Goal: Task Accomplishment & Management: Use online tool/utility

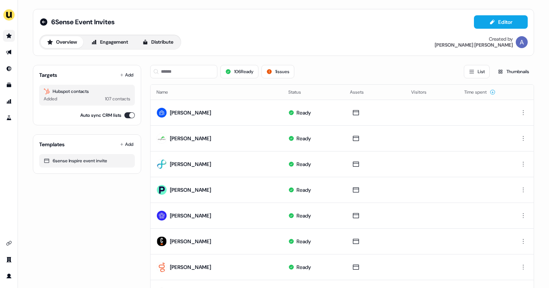
click at [9, 40] on link "Go to prospects" at bounding box center [9, 36] width 12 height 12
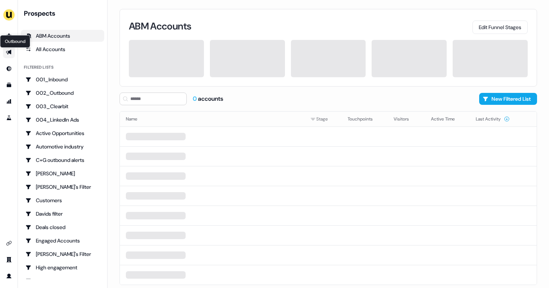
click at [9, 53] on icon "Go to outbound experience" at bounding box center [8, 52] width 5 height 5
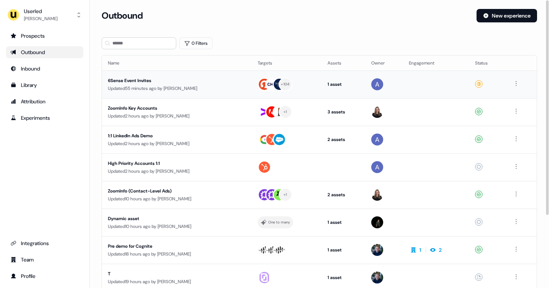
click at [399, 83] on td at bounding box center [384, 85] width 38 height 28
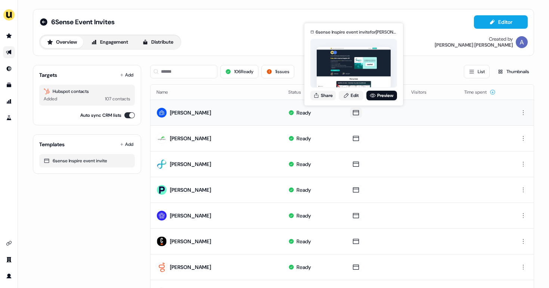
click at [352, 113] on icon at bounding box center [355, 112] width 9 height 7
click at [355, 94] on link "Edit" at bounding box center [350, 96] width 25 height 10
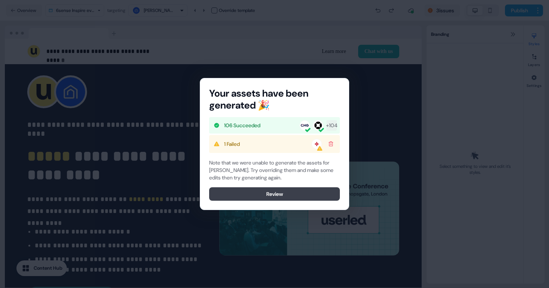
click at [271, 198] on button "Review" at bounding box center [274, 193] width 131 height 13
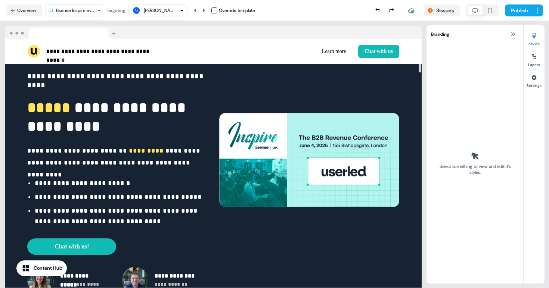
scroll to position [51, 0]
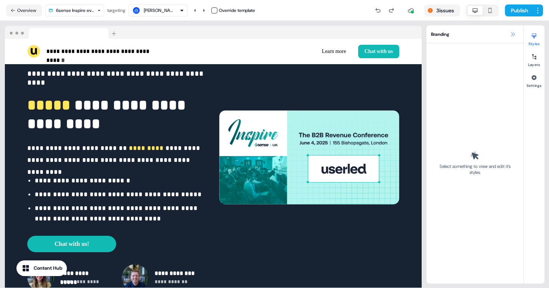
click at [511, 37] on icon at bounding box center [512, 34] width 6 height 6
click at [516, 37] on button at bounding box center [512, 34] width 9 height 9
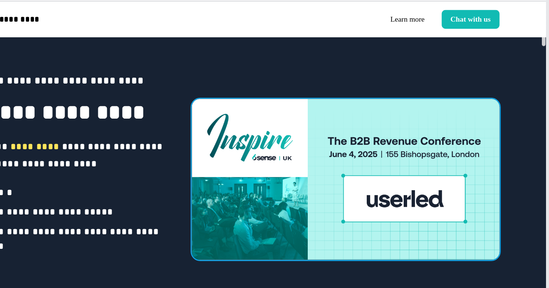
scroll to position [30, 0]
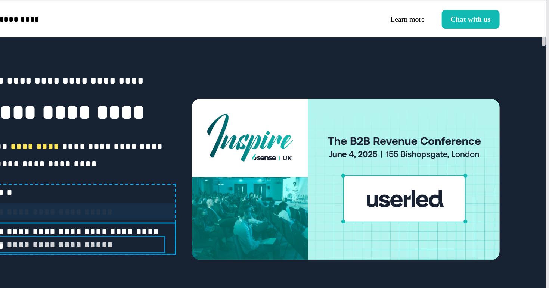
drag, startPoint x: 237, startPoint y: 187, endPoint x: 256, endPoint y: 113, distance: 75.6
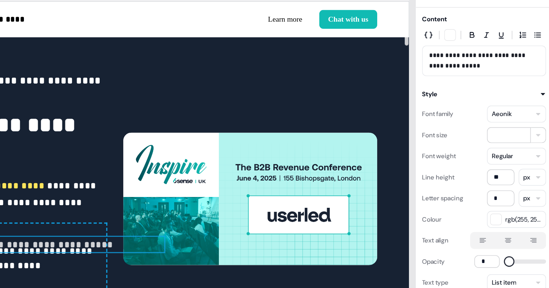
type input "***"
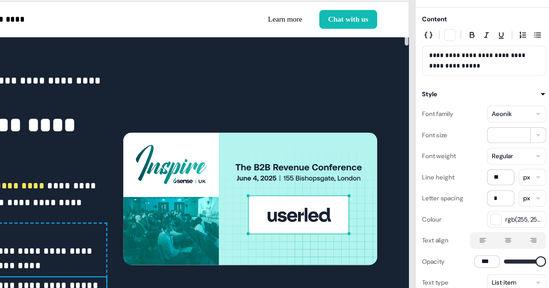
click at [271, 88] on div "**********" at bounding box center [213, 178] width 416 height 289
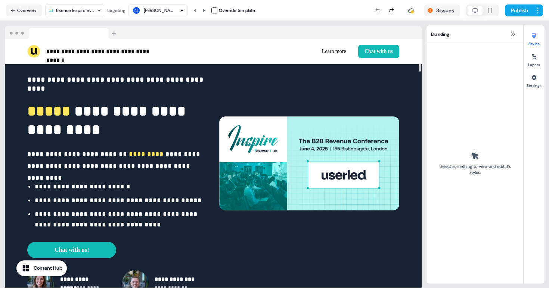
scroll to position [40, 0]
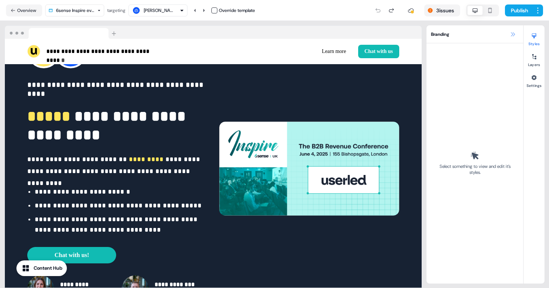
click at [508, 35] on button at bounding box center [512, 34] width 9 height 9
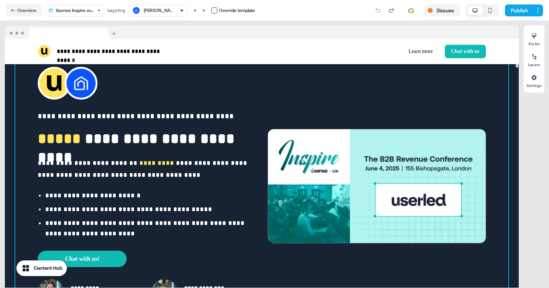
scroll to position [0, 0]
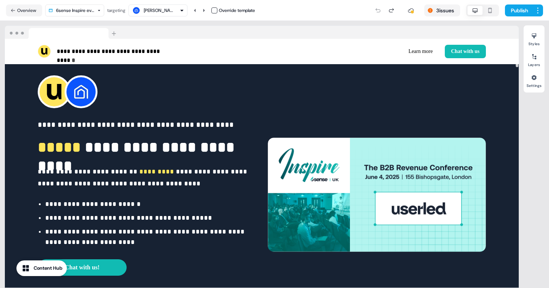
click at [517, 121] on div at bounding box center [517, 163] width 4 height 249
drag, startPoint x: 517, startPoint y: 119, endPoint x: 509, endPoint y: 25, distance: 94.7
click at [515, 39] on div at bounding box center [516, 53] width 3 height 28
click at [41, 271] on div "Content Hub" at bounding box center [48, 268] width 29 height 7
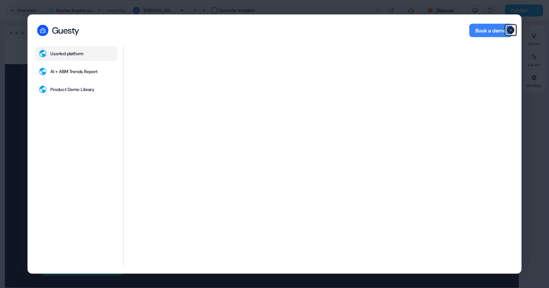
click at [510, 31] on icon "button" at bounding box center [510, 29] width 7 height 7
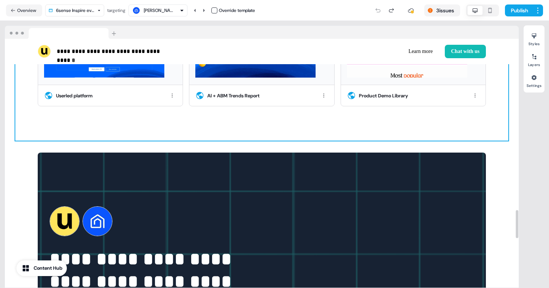
scroll to position [1370, 0]
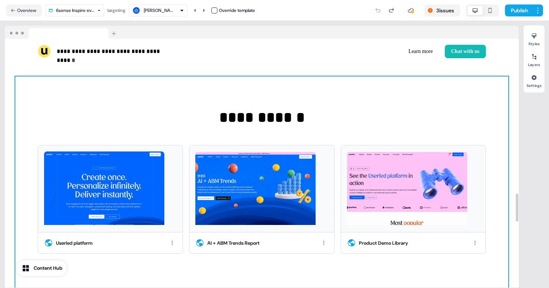
click at [307, 134] on div "**********" at bounding box center [261, 182] width 493 height 212
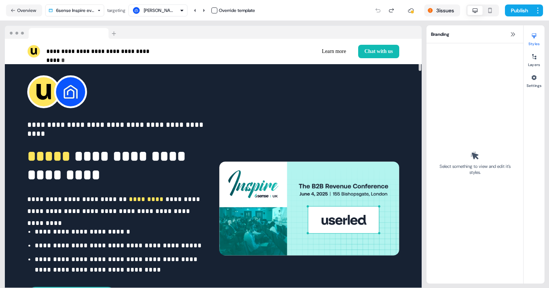
scroll to position [11, 0]
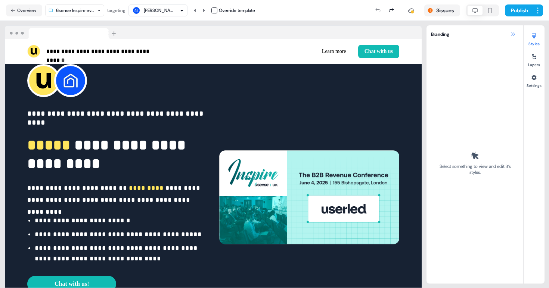
click at [515, 34] on button at bounding box center [512, 34] width 9 height 9
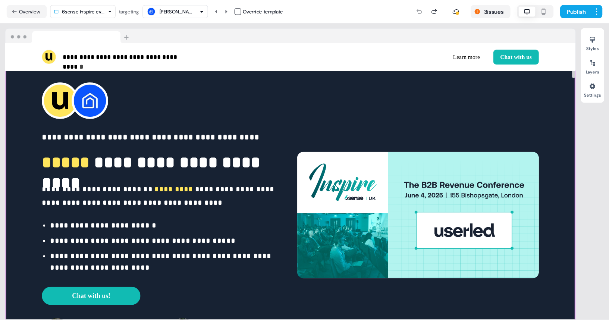
scroll to position [0, 0]
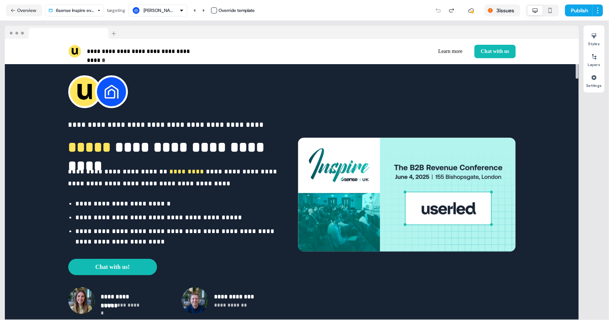
click at [548, 143] on div "Styles Layers Settings" at bounding box center [594, 170] width 21 height 290
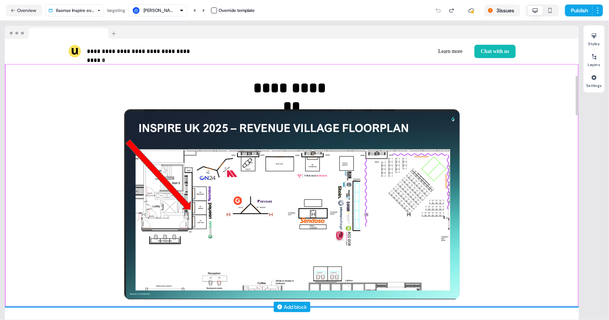
scroll to position [252, 0]
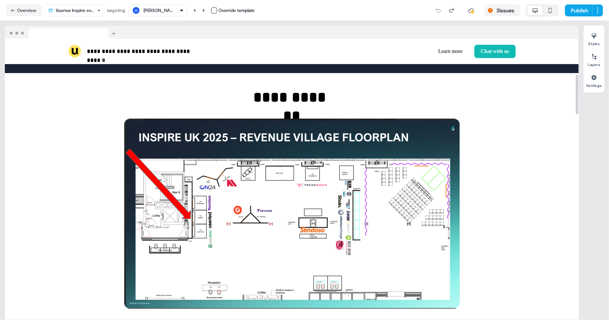
click at [548, 154] on div "Styles Layers Settings" at bounding box center [594, 170] width 21 height 290
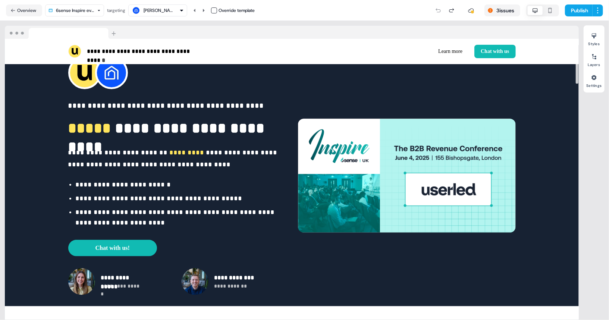
scroll to position [0, 0]
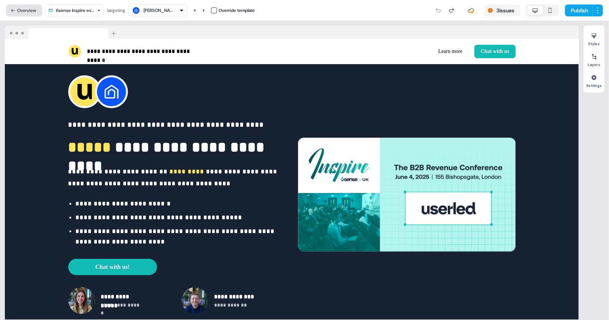
click at [26, 12] on button "Overview" at bounding box center [24, 10] width 36 height 12
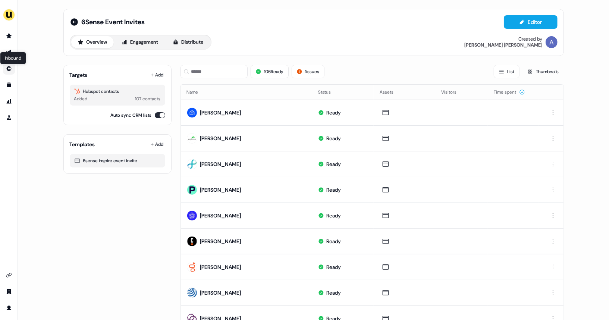
click at [10, 69] on icon "Go to Inbound" at bounding box center [9, 69] width 6 height 6
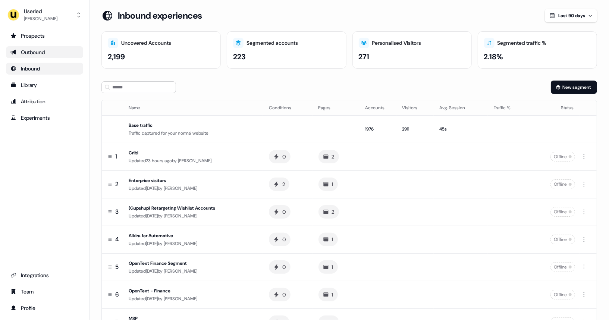
click at [39, 53] on div "Outbound" at bounding box center [44, 52] width 68 height 7
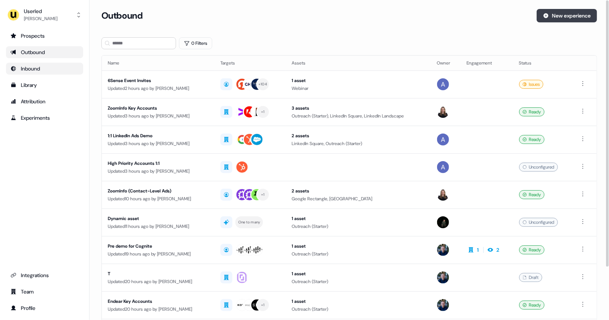
click at [548, 13] on button "New experience" at bounding box center [567, 15] width 60 height 13
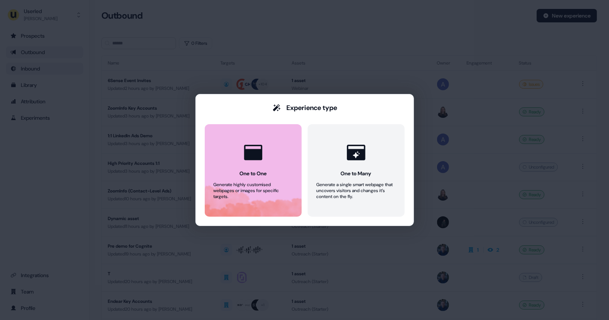
click at [287, 145] on button "One to One Generate highly customised webpages or images for specific targets." at bounding box center [253, 170] width 97 height 93
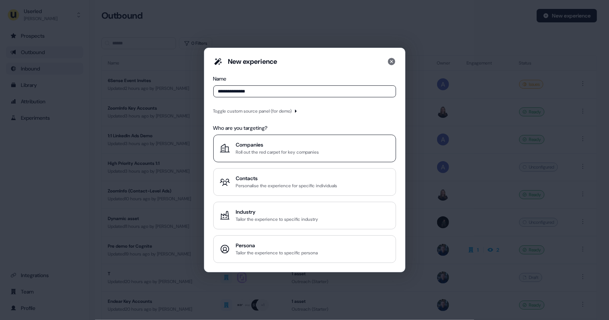
type input "**********"
click at [268, 149] on div "Roll out the red carpet for key companies" at bounding box center [277, 152] width 83 height 7
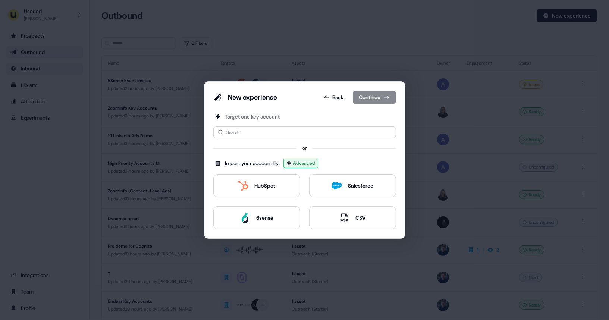
click at [274, 139] on div "Target one key account Search or Import your account list Advanced HubSpot Sale…" at bounding box center [304, 171] width 183 height 116
click at [275, 135] on input at bounding box center [304, 132] width 183 height 12
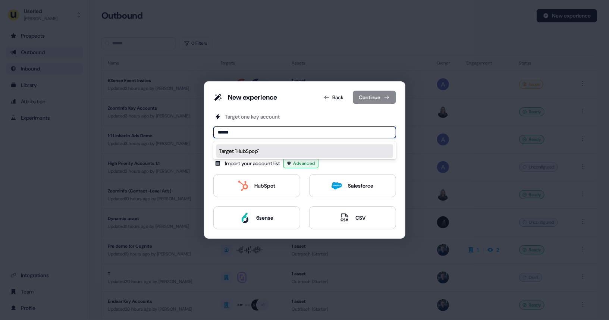
type input "*******"
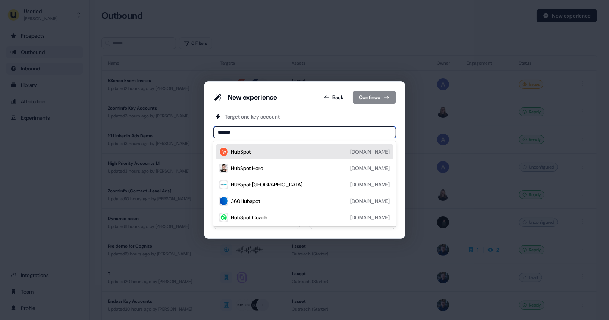
click at [245, 153] on div "HubSpot" at bounding box center [241, 151] width 20 height 7
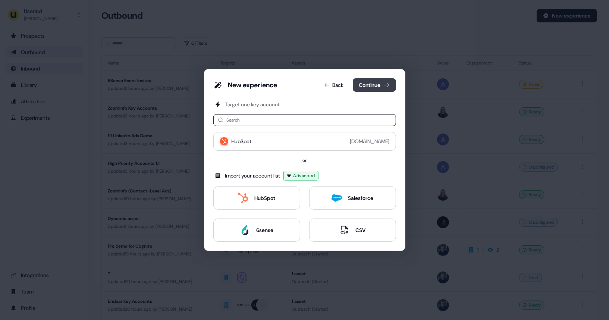
click at [377, 88] on button "Continue" at bounding box center [374, 84] width 43 height 13
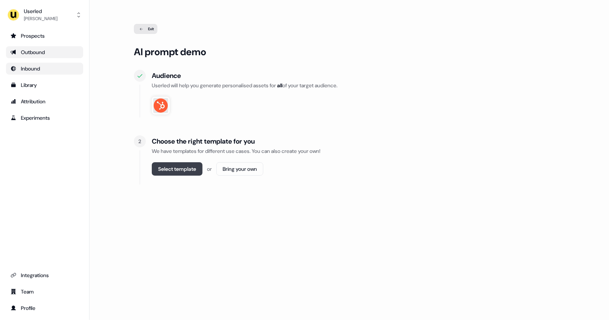
click at [171, 171] on button "Select template" at bounding box center [177, 168] width 51 height 13
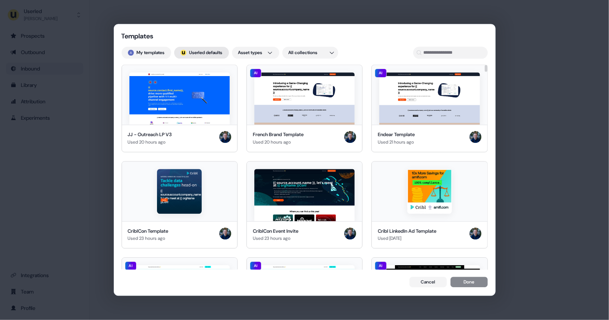
click at [216, 54] on button "; Userled defaults" at bounding box center [201, 53] width 55 height 12
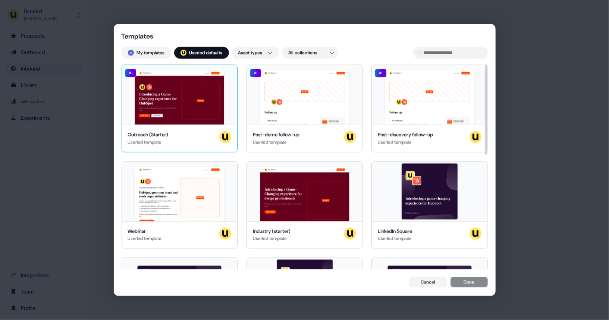
click at [185, 85] on div "Hey HubSpot 👋 Learn more Book a demo Introducing a Game-Changing experience for…" at bounding box center [179, 95] width 115 height 60
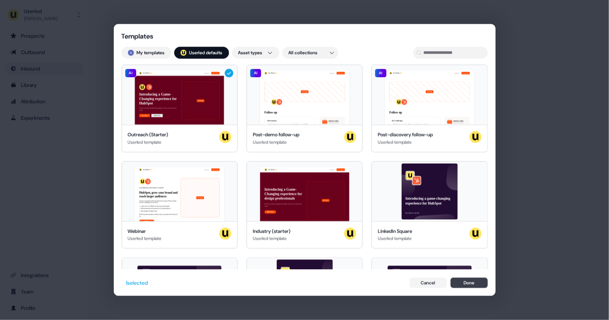
click at [467, 284] on button "Done" at bounding box center [469, 283] width 37 height 10
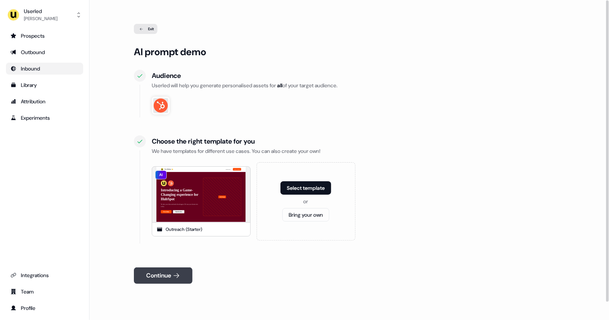
click at [154, 277] on button "Continue" at bounding box center [163, 276] width 59 height 16
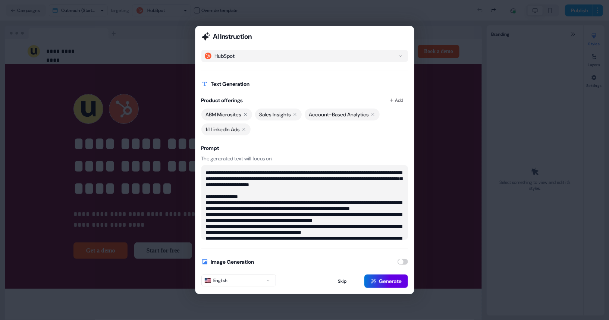
scroll to position [36, 0]
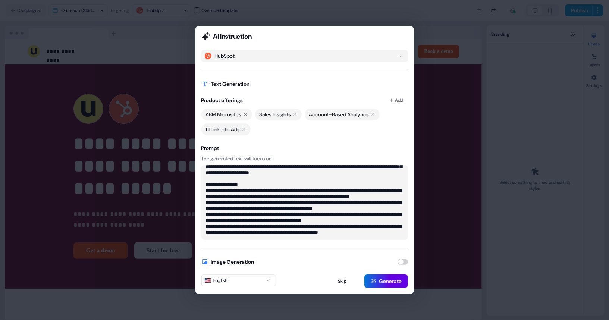
click at [403, 260] on button "button" at bounding box center [403, 262] width 10 height 6
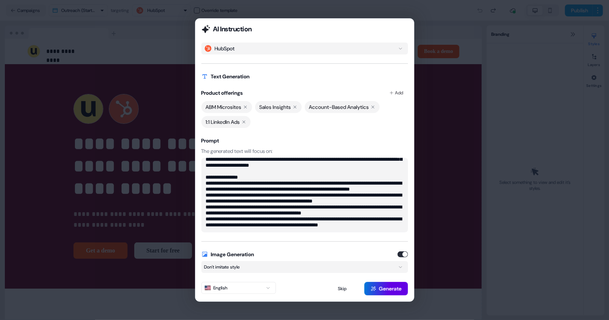
click at [274, 260] on div "Image Generation Don't imitate style" at bounding box center [304, 262] width 207 height 22
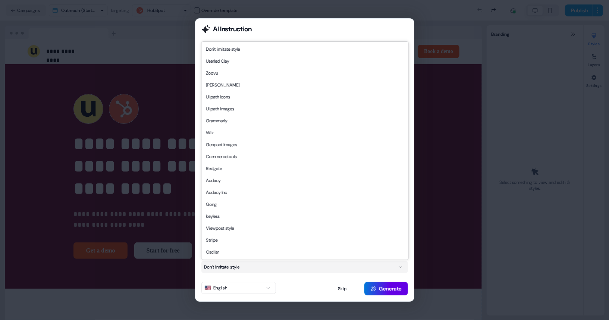
click at [288, 263] on button "Don't imitate style" at bounding box center [304, 267] width 207 height 12
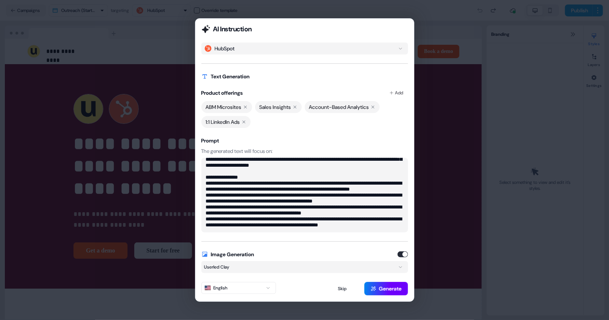
click at [376, 285] on button "Generate" at bounding box center [387, 288] width 44 height 13
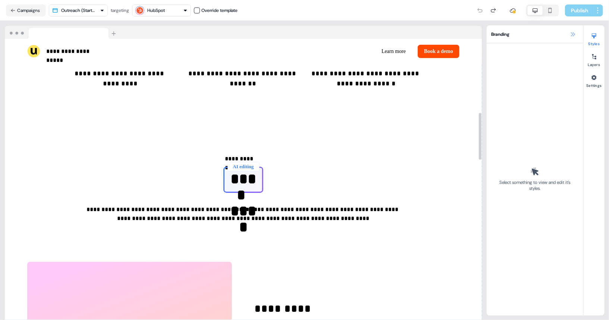
scroll to position [444, 0]
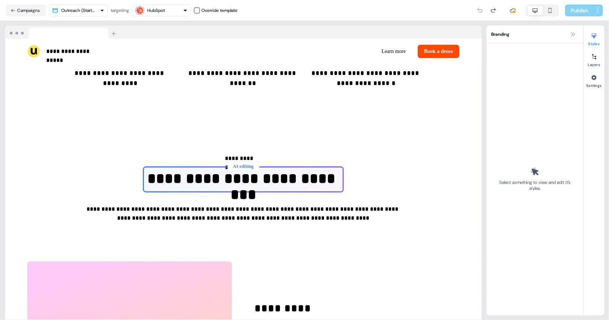
click at [548, 35] on icon at bounding box center [573, 34] width 6 height 6
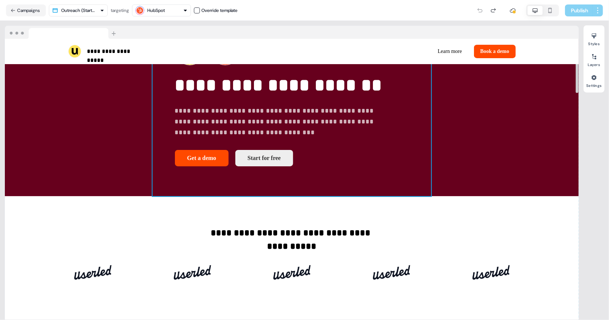
scroll to position [0, 0]
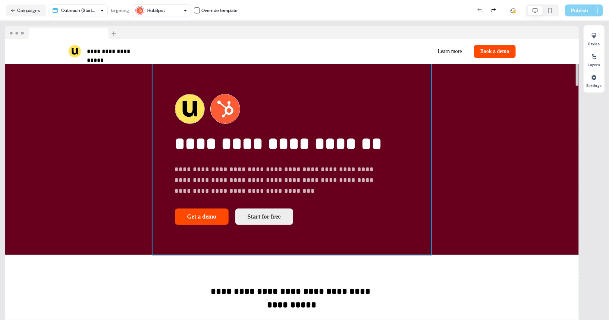
click at [409, 137] on div "Generating image" at bounding box center [409, 159] width 0 height 131
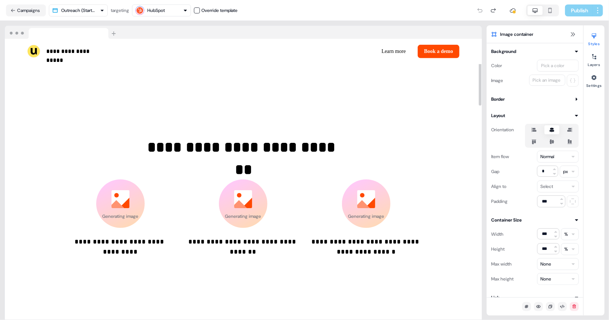
scroll to position [118, 0]
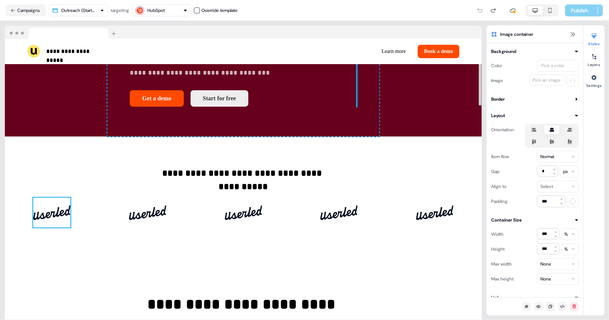
click at [58, 215] on img at bounding box center [51, 213] width 37 height 30
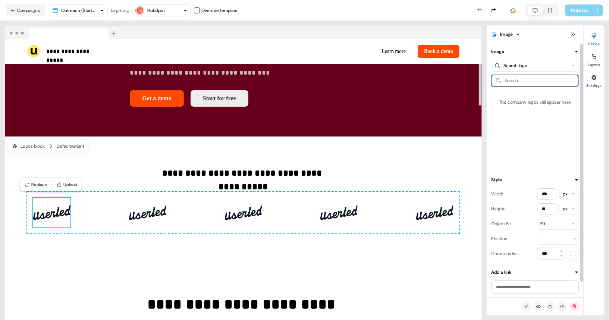
click at [521, 78] on input at bounding box center [535, 81] width 88 height 12
type input "*"
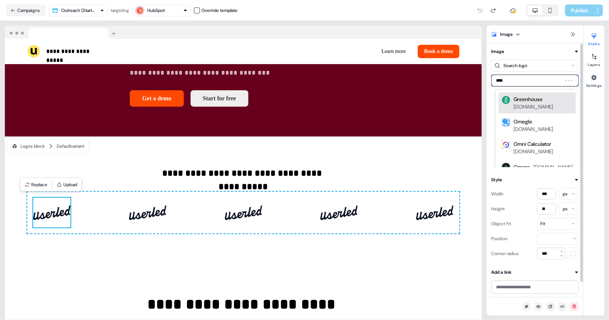
type input "*****"
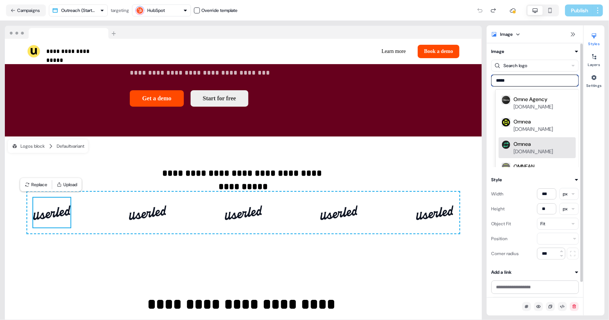
click at [548, 141] on div "Omnea [DOMAIN_NAME]" at bounding box center [543, 147] width 59 height 15
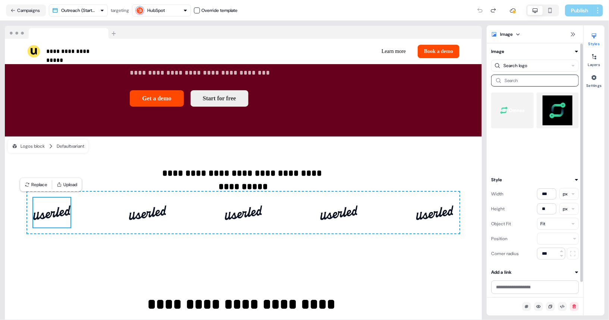
click at [519, 112] on img at bounding box center [512, 111] width 31 height 30
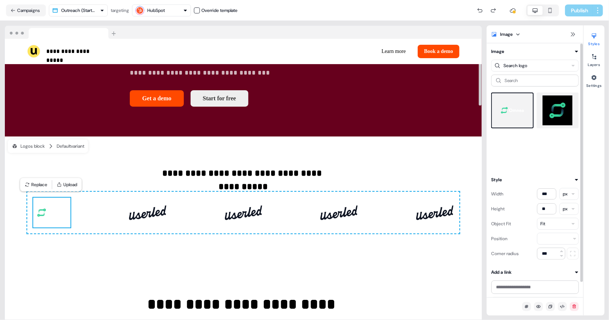
click at [548, 112] on img at bounding box center [558, 111] width 31 height 30
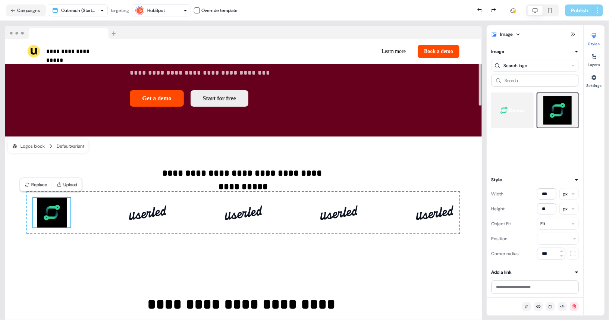
click at [506, 105] on img at bounding box center [512, 111] width 31 height 30
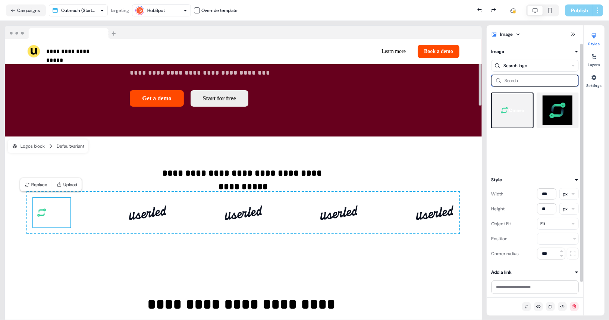
click at [516, 80] on input at bounding box center [535, 81] width 88 height 12
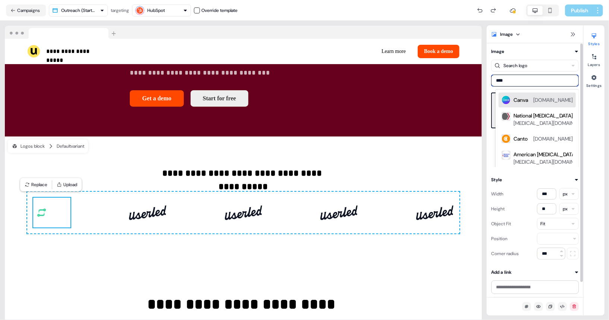
type input "*****"
click at [519, 101] on div "Canva" at bounding box center [521, 99] width 15 height 7
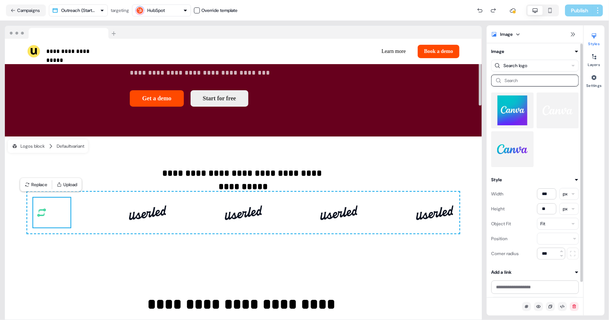
drag, startPoint x: 505, startPoint y: 155, endPoint x: 499, endPoint y: 156, distance: 5.7
click at [505, 155] on img at bounding box center [512, 149] width 31 height 30
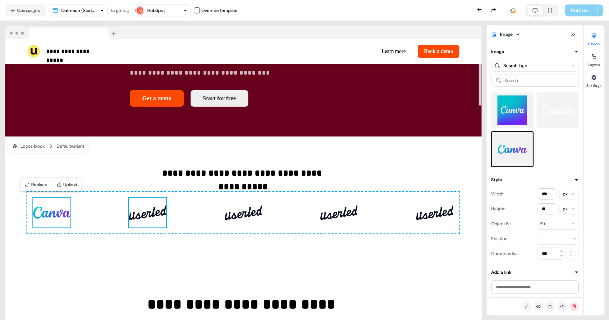
click at [160, 220] on img at bounding box center [147, 213] width 37 height 30
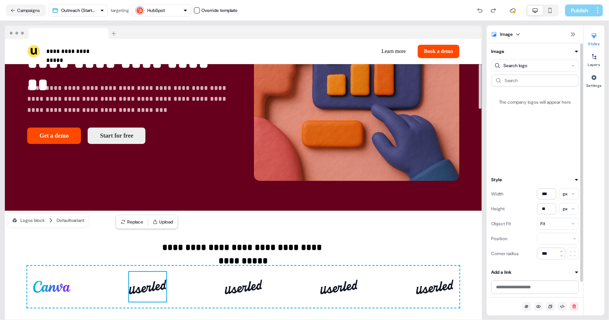
scroll to position [156, 0]
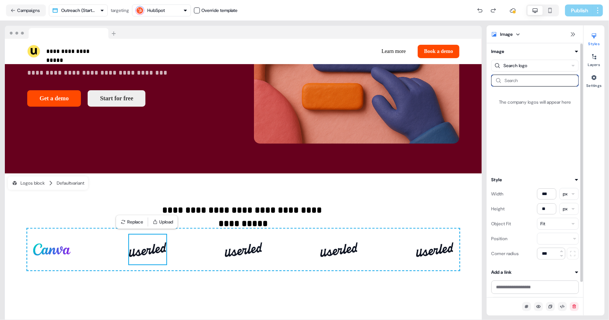
click at [529, 81] on input at bounding box center [535, 81] width 88 height 12
type input "*"
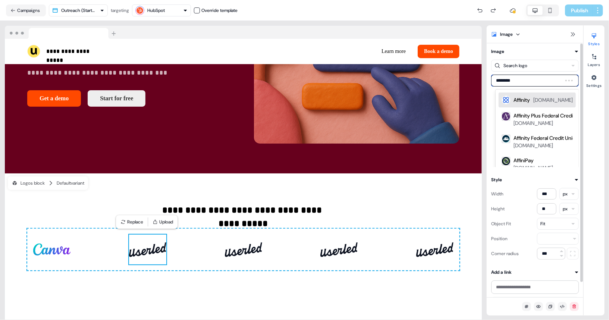
type input "*********"
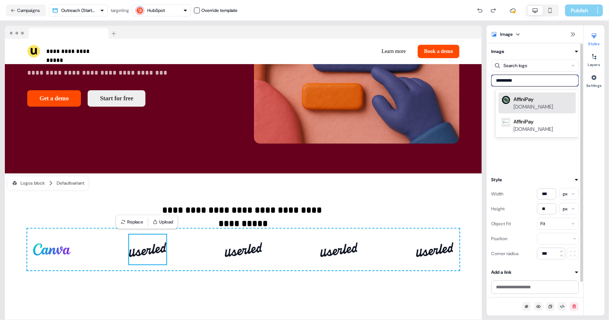
click at [523, 102] on div "AffiniPay" at bounding box center [524, 99] width 20 height 7
click at [521, 81] on input at bounding box center [535, 81] width 88 height 12
type input "*********"
click at [524, 104] on div "AffiniPay [DOMAIN_NAME]" at bounding box center [543, 103] width 59 height 15
type input "******"
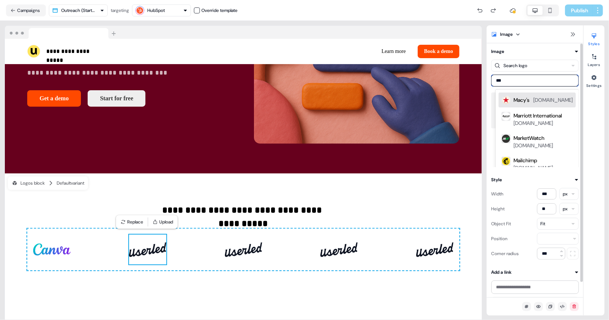
type input "****"
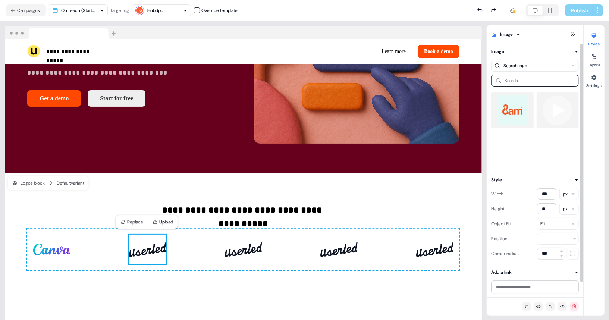
click at [530, 67] on html "**********" at bounding box center [304, 160] width 609 height 320
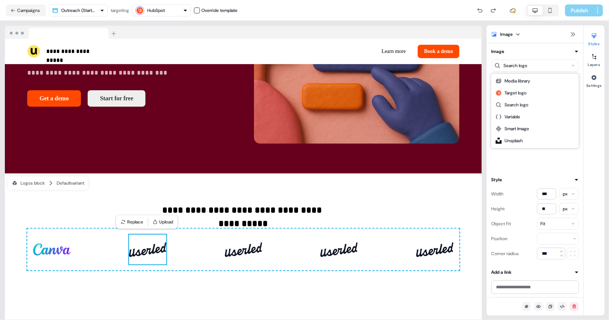
click at [535, 61] on html "**********" at bounding box center [304, 160] width 609 height 320
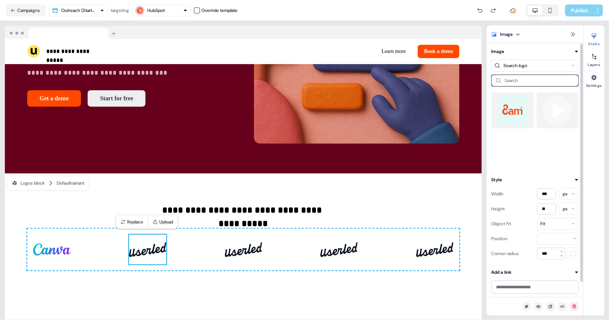
click at [528, 84] on input at bounding box center [535, 81] width 88 height 12
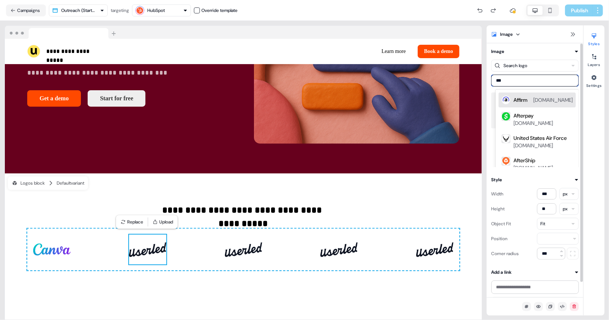
type input "****"
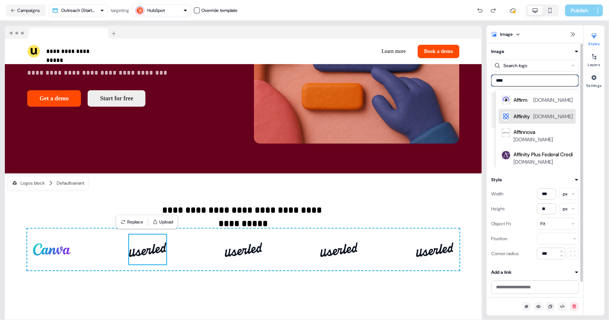
click at [515, 118] on div "Affinity" at bounding box center [522, 116] width 16 height 7
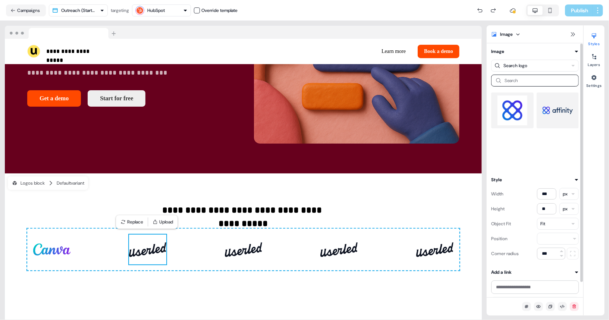
click at [548, 106] on img at bounding box center [558, 111] width 31 height 30
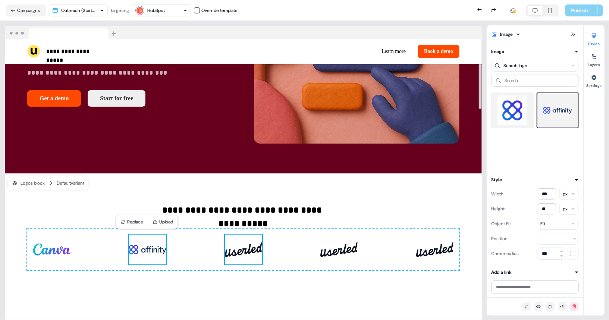
click at [251, 251] on img at bounding box center [243, 250] width 37 height 30
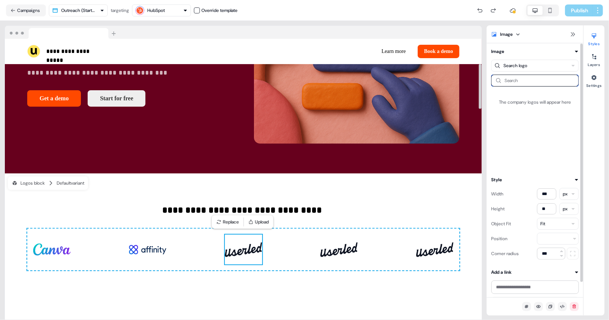
click at [521, 83] on input at bounding box center [535, 81] width 88 height 12
click at [524, 83] on input at bounding box center [535, 81] width 88 height 12
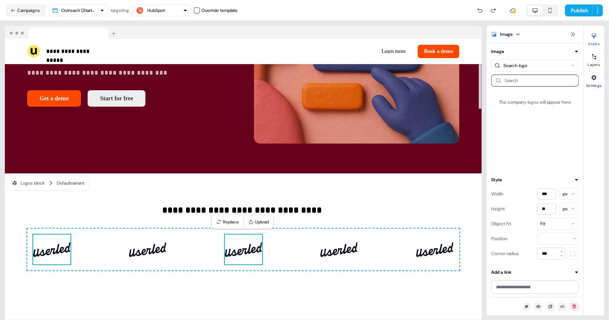
click at [50, 248] on img at bounding box center [51, 250] width 37 height 30
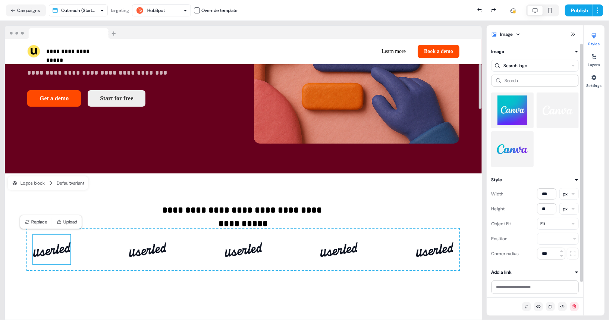
click at [513, 145] on img at bounding box center [512, 149] width 31 height 30
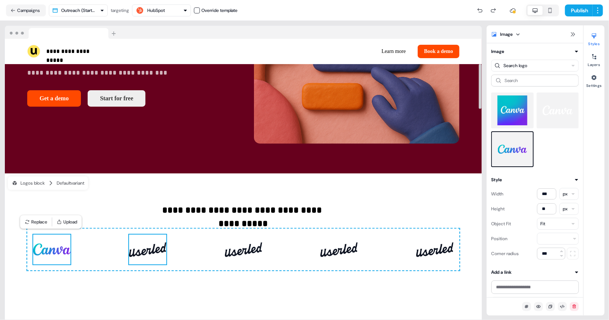
click at [157, 251] on img at bounding box center [147, 250] width 37 height 30
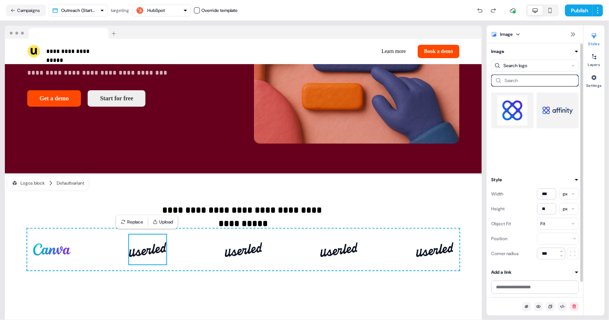
click at [529, 78] on input at bounding box center [535, 81] width 88 height 12
click at [548, 103] on img at bounding box center [558, 111] width 31 height 30
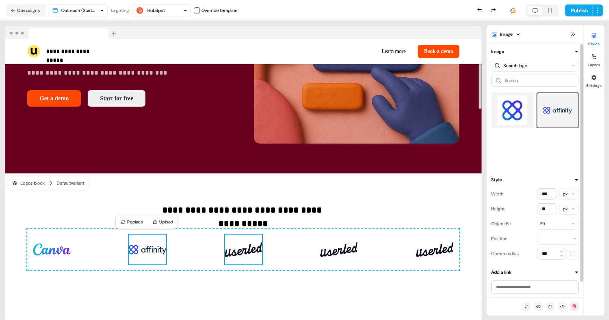
click at [253, 247] on img at bounding box center [243, 250] width 37 height 30
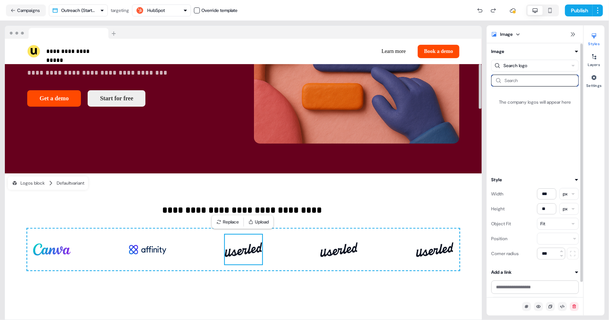
click at [527, 82] on input at bounding box center [535, 81] width 88 height 12
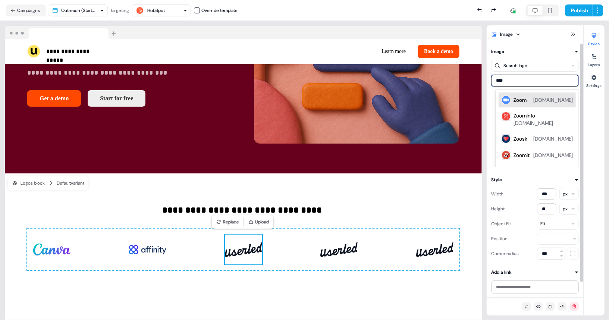
type input "*****"
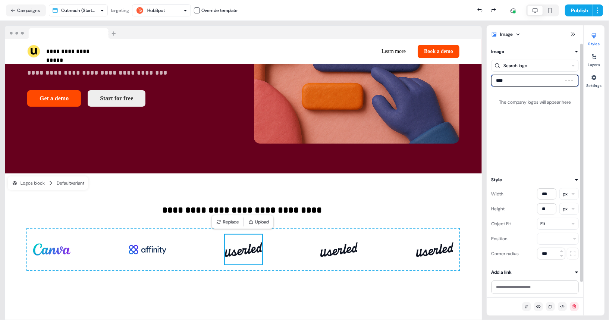
type input "*****"
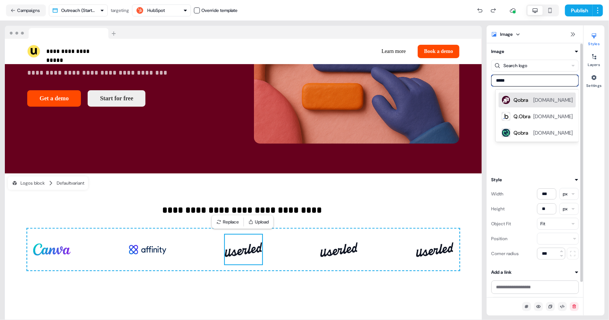
click at [529, 99] on div "Qobra [DOMAIN_NAME]" at bounding box center [543, 100] width 59 height 9
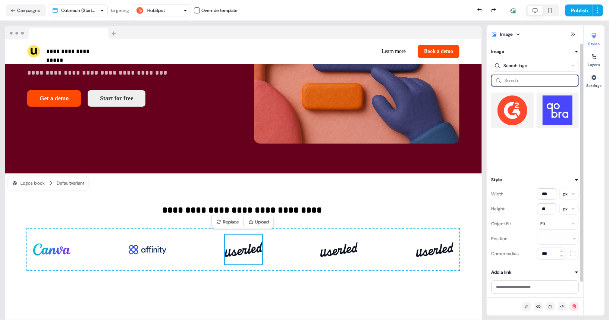
click at [525, 81] on input at bounding box center [535, 81] width 88 height 12
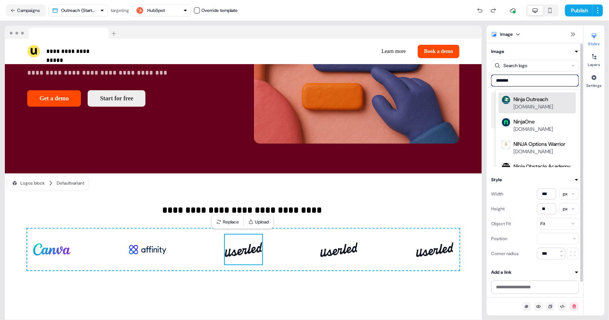
type input "********"
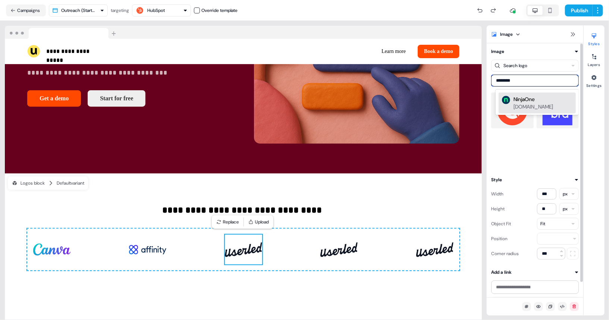
click at [548, 103] on div "[DOMAIN_NAME]" at bounding box center [534, 106] width 40 height 7
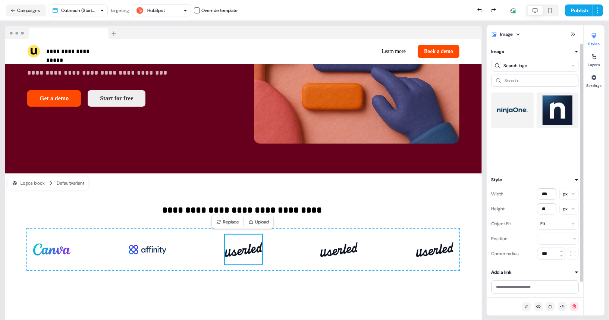
click at [514, 110] on img at bounding box center [512, 111] width 31 height 30
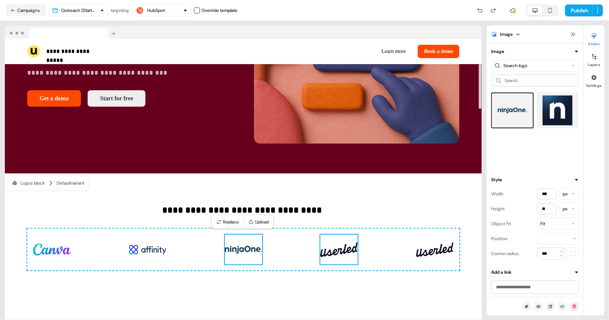
click at [345, 249] on img at bounding box center [339, 250] width 37 height 30
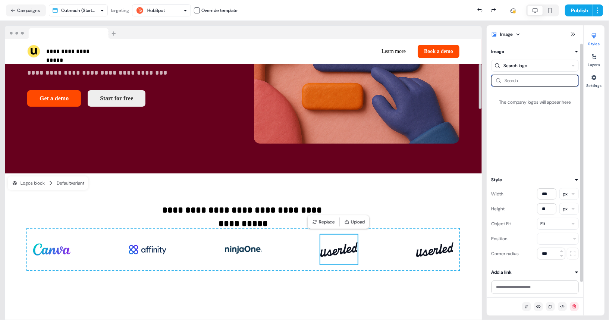
click at [517, 79] on input at bounding box center [535, 81] width 88 height 12
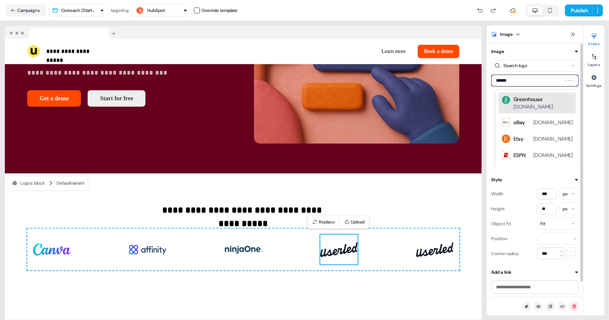
type input "*******"
click at [521, 97] on div "Elastic" at bounding box center [521, 99] width 15 height 7
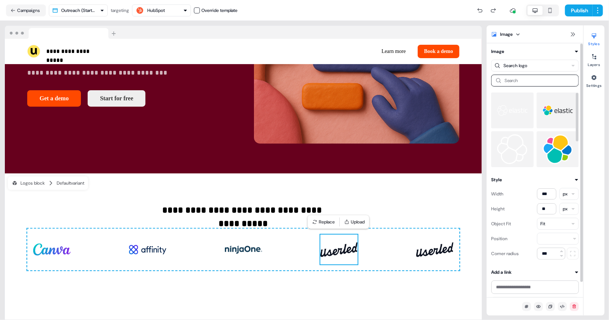
click at [548, 111] on img at bounding box center [558, 111] width 31 height 30
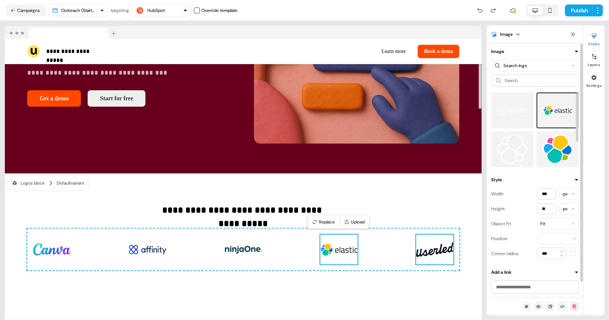
click at [423, 247] on img at bounding box center [434, 250] width 37 height 30
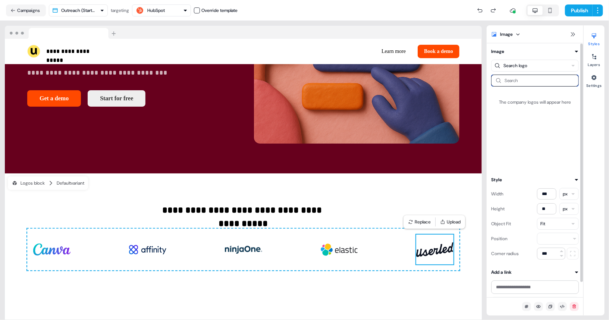
click at [544, 80] on input at bounding box center [535, 81] width 88 height 12
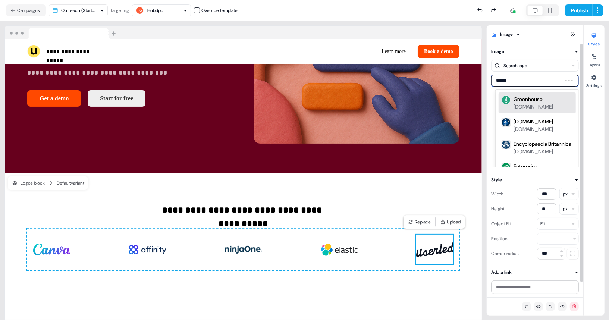
type input "*******"
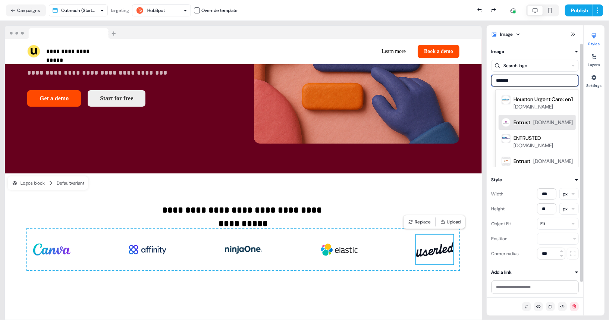
click at [527, 122] on div "Entrust" at bounding box center [522, 122] width 17 height 7
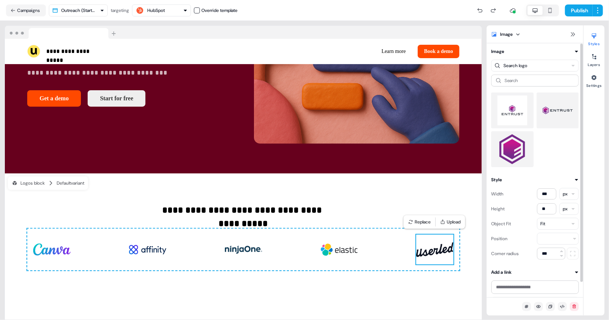
click at [548, 106] on img at bounding box center [558, 111] width 31 height 30
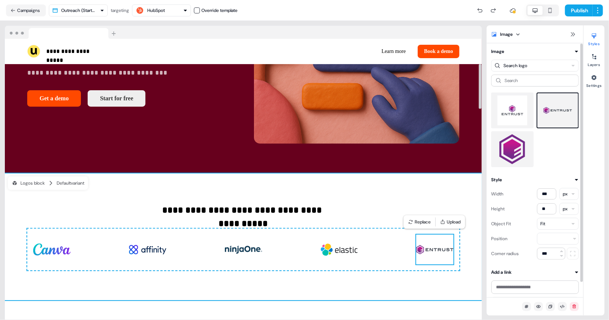
click at [453, 178] on div "**********" at bounding box center [243, 237] width 477 height 127
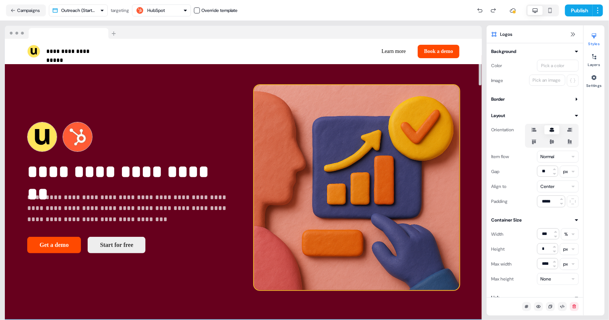
scroll to position [0, 0]
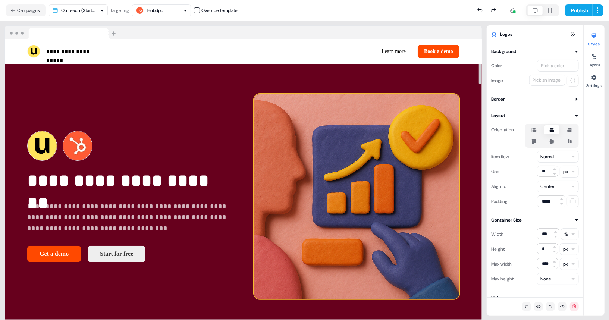
click at [432, 190] on img at bounding box center [357, 197] width 206 height 206
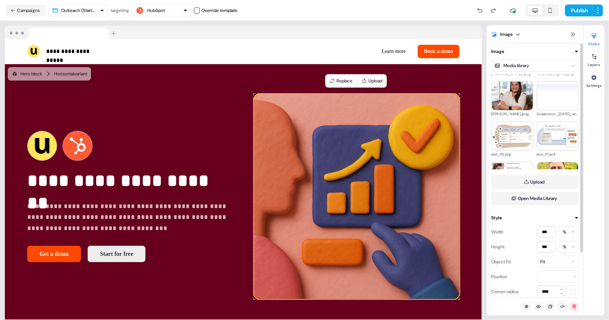
click at [515, 64] on html "**********" at bounding box center [304, 160] width 609 height 320
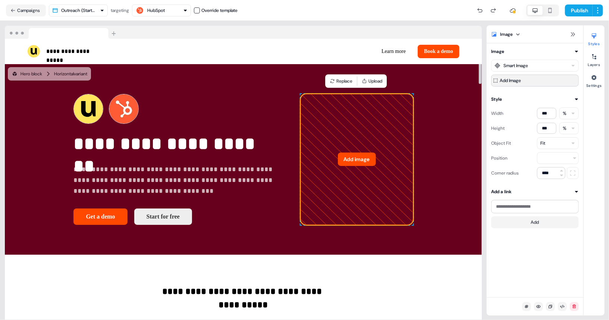
click at [529, 82] on button "Add Image" at bounding box center [535, 81] width 88 height 12
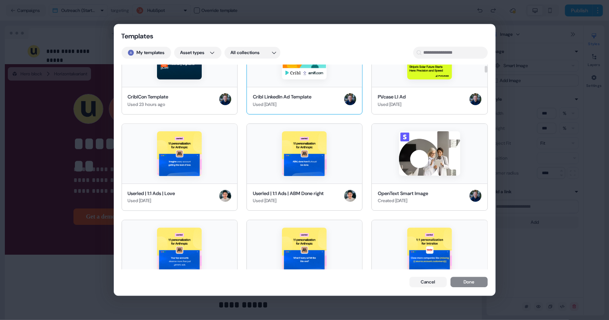
scroll to position [40, 0]
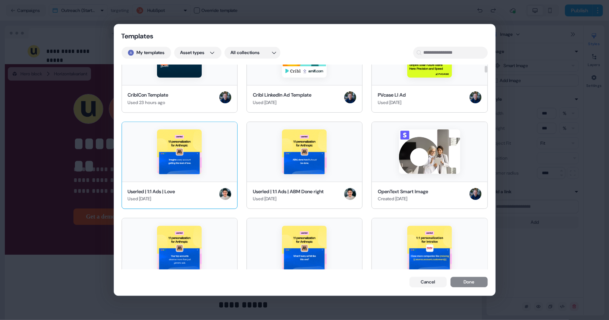
click at [204, 141] on div at bounding box center [179, 152] width 115 height 60
click at [466, 281] on button "Done" at bounding box center [469, 283] width 37 height 10
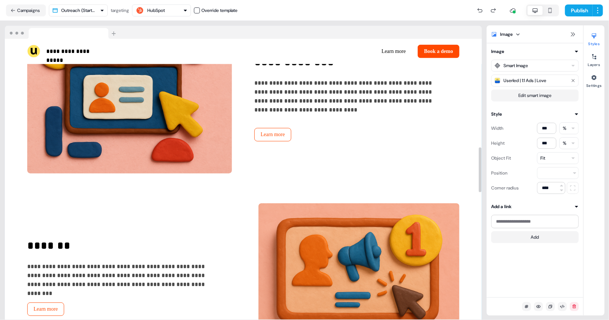
scroll to position [678, 0]
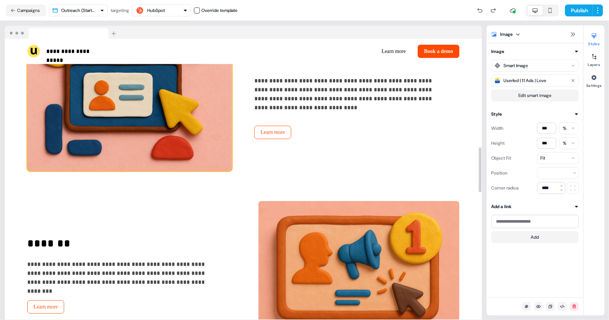
click at [162, 171] on img at bounding box center [129, 96] width 205 height 149
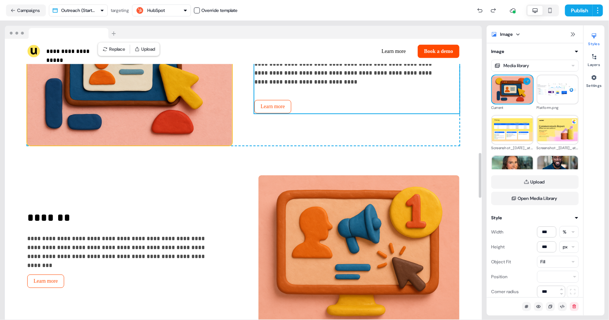
scroll to position [700, 0]
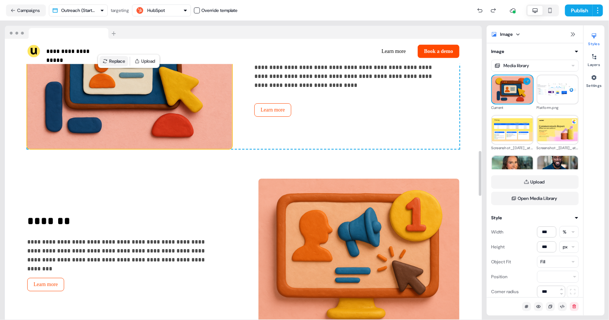
click at [111, 65] on button "Replace" at bounding box center [114, 61] width 29 height 10
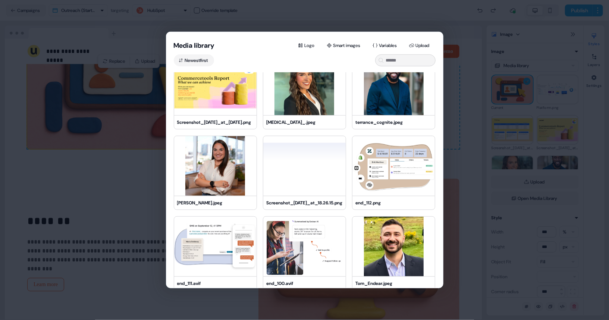
scroll to position [12, 0]
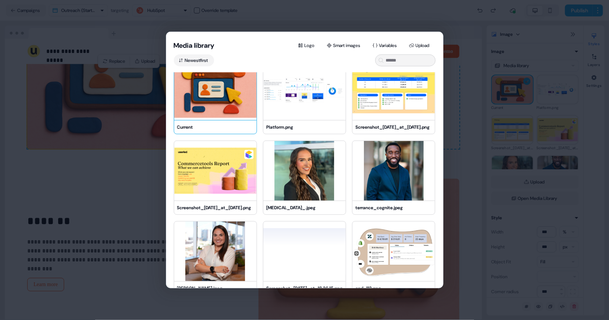
click at [6, 128] on div "Media library Logo Smart images Variables Upload Newest first Current Platform.…" at bounding box center [304, 160] width 609 height 320
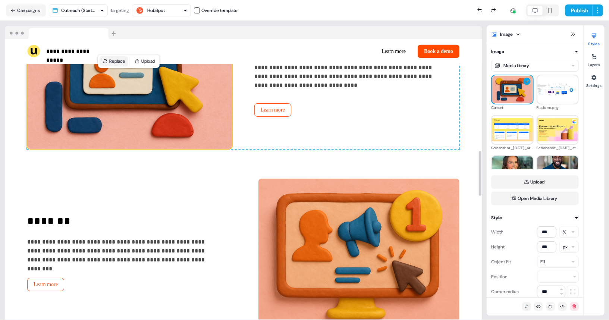
click at [111, 60] on button "Replace" at bounding box center [114, 61] width 29 height 10
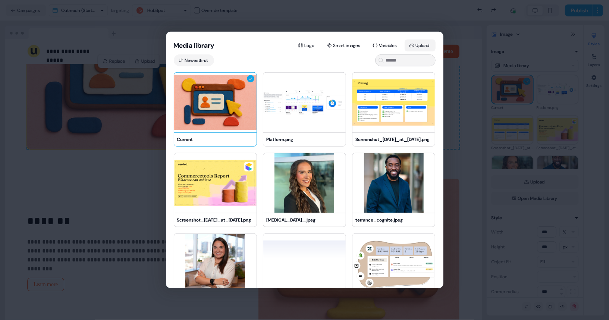
click at [422, 42] on button "Upload" at bounding box center [420, 46] width 31 height 12
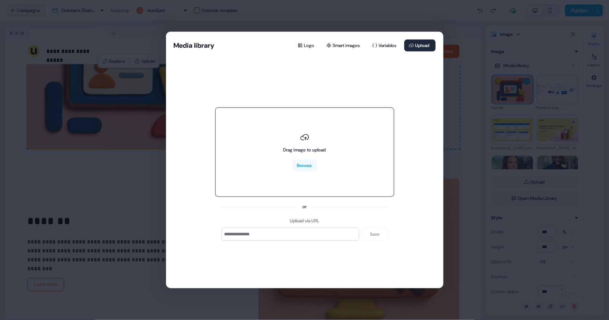
click at [308, 173] on div "Drag image to upload Browse" at bounding box center [304, 152] width 179 height 90
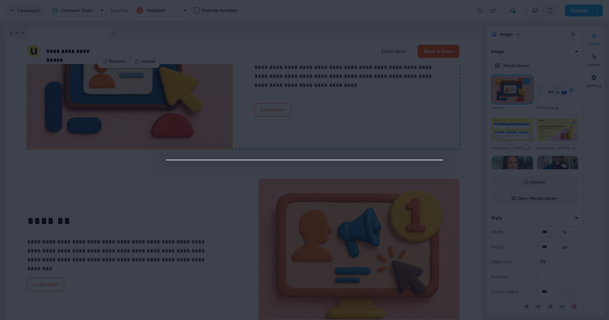
click at [469, 109] on div at bounding box center [304, 160] width 609 height 320
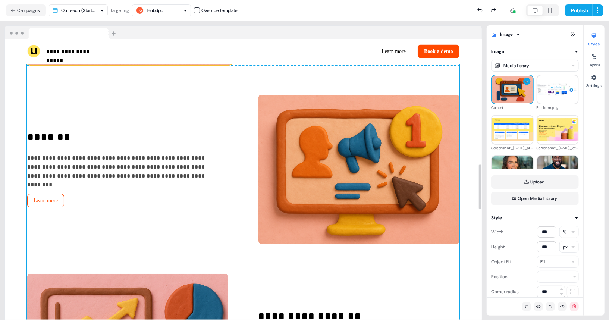
scroll to position [834, 0]
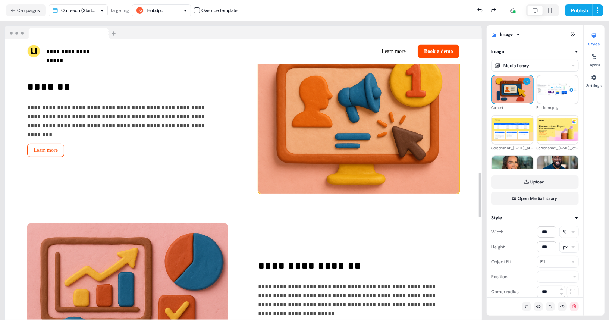
click at [320, 194] on img at bounding box center [359, 118] width 201 height 149
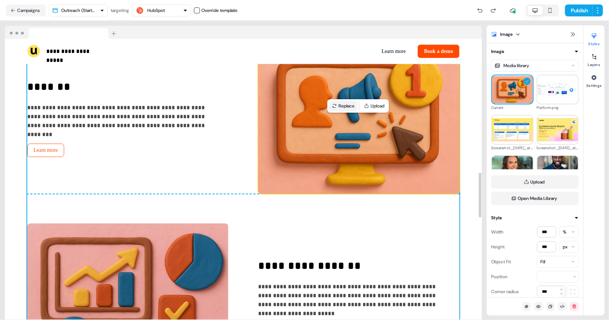
click at [339, 110] on button "Replace" at bounding box center [343, 106] width 29 height 10
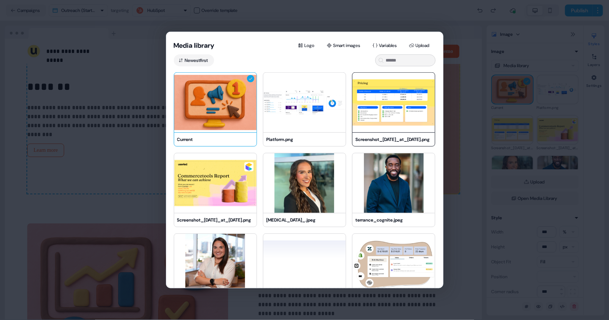
scroll to position [50, 0]
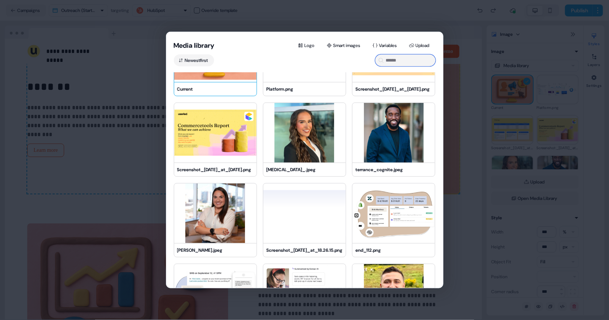
click at [398, 61] on input at bounding box center [405, 60] width 60 height 12
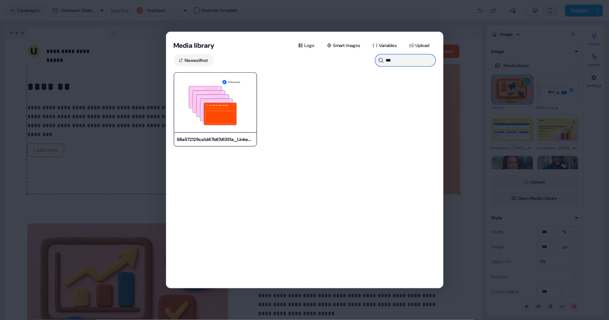
type input "***"
click at [244, 97] on img at bounding box center [215, 103] width 82 height 60
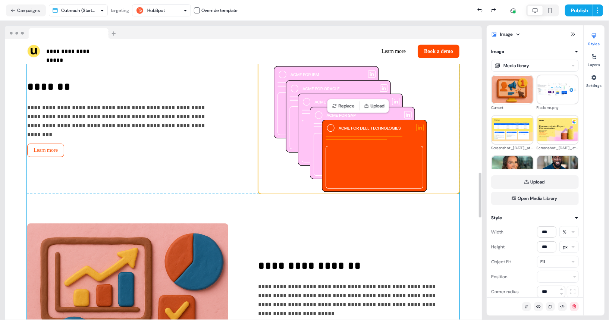
click at [307, 94] on div "**********" at bounding box center [243, 118] width 432 height 507
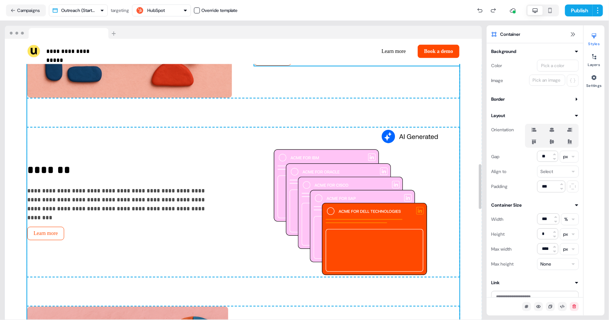
scroll to position [717, 0]
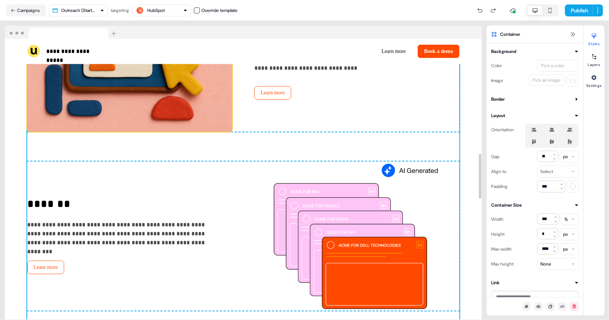
click at [207, 132] on img at bounding box center [129, 56] width 205 height 149
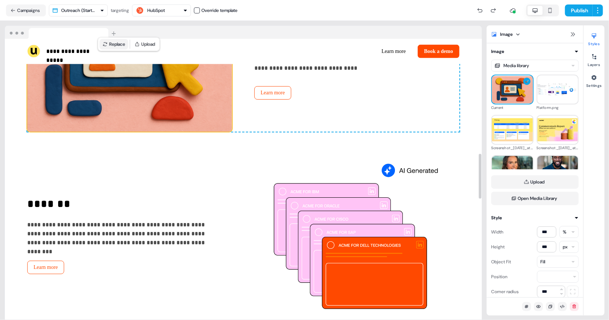
click at [125, 48] on button "Replace" at bounding box center [114, 44] width 29 height 10
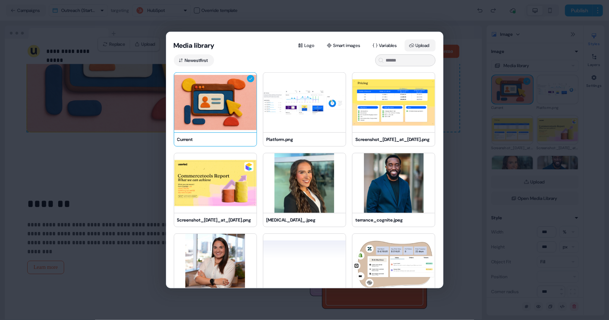
click at [426, 42] on button "Upload" at bounding box center [420, 46] width 31 height 12
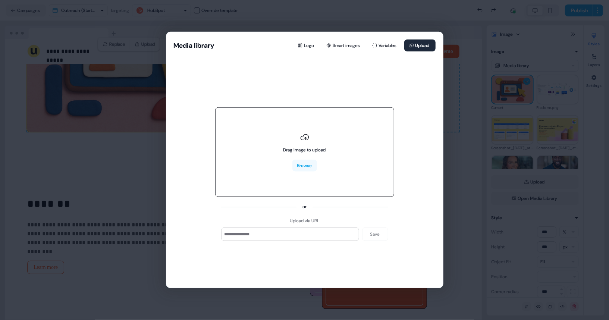
click at [334, 124] on div "Drag image to upload Browse" at bounding box center [304, 152] width 179 height 90
type input "**********"
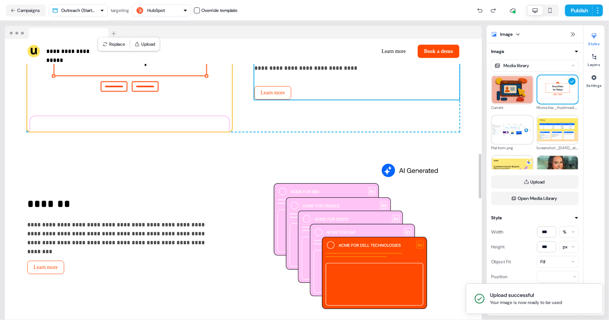
click at [468, 104] on div "**********" at bounding box center [243, 185] width 477 height 681
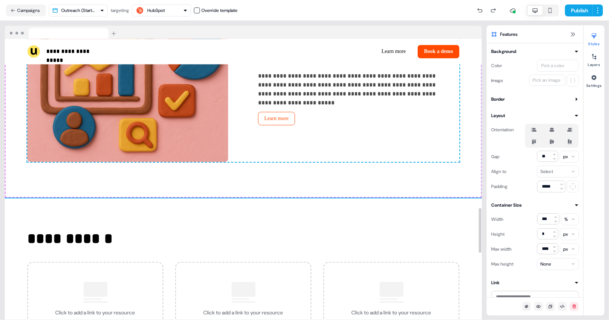
scroll to position [1069, 0]
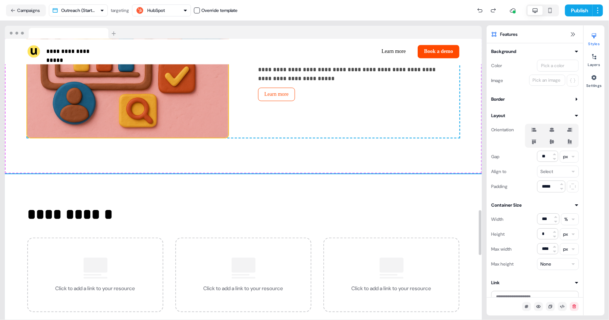
click at [179, 138] on img at bounding box center [127, 62] width 201 height 149
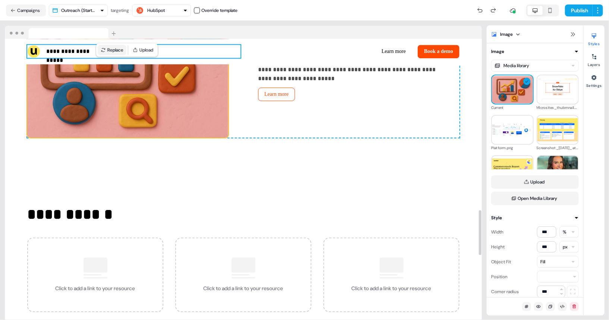
click at [113, 49] on button "Replace" at bounding box center [112, 50] width 29 height 10
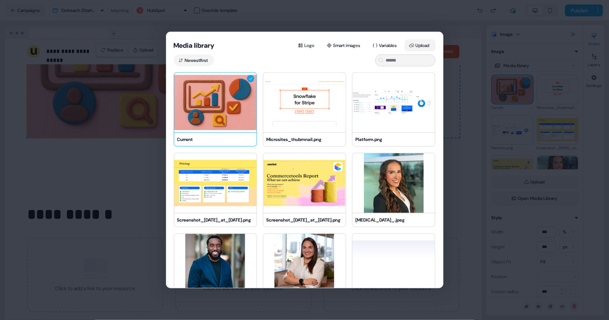
click at [416, 44] on button "Upload" at bounding box center [420, 46] width 31 height 12
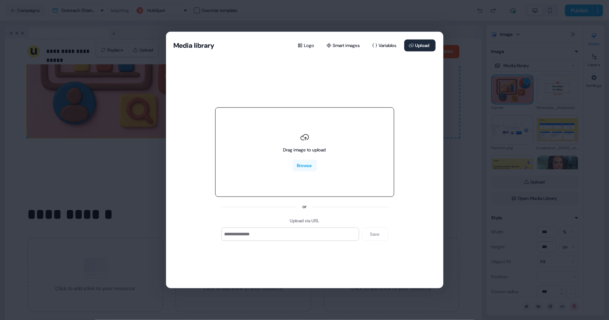
click at [313, 149] on div "Drag image to upload" at bounding box center [305, 149] width 43 height 7
type input "**********"
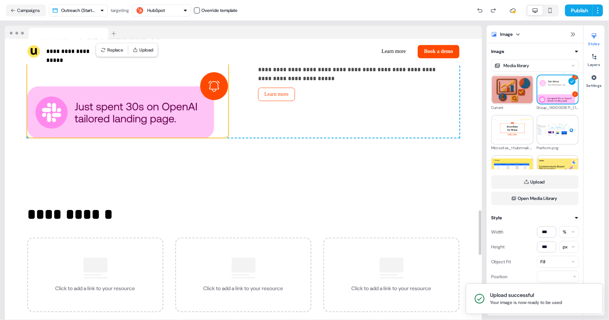
click at [439, 138] on div "**********" at bounding box center [243, 62] width 432 height 149
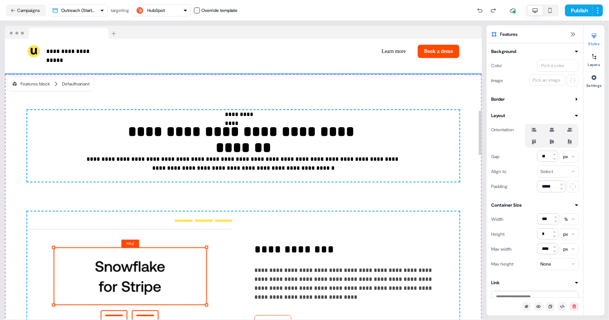
scroll to position [407, 0]
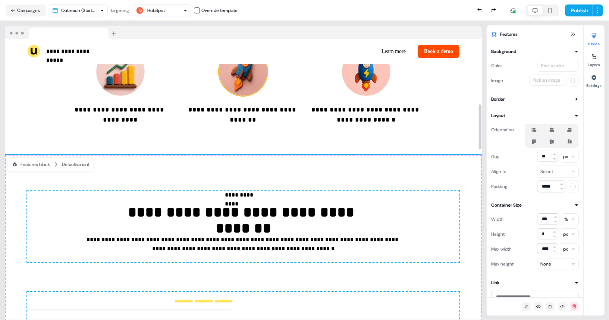
click at [246, 96] on img at bounding box center [243, 71] width 49 height 49
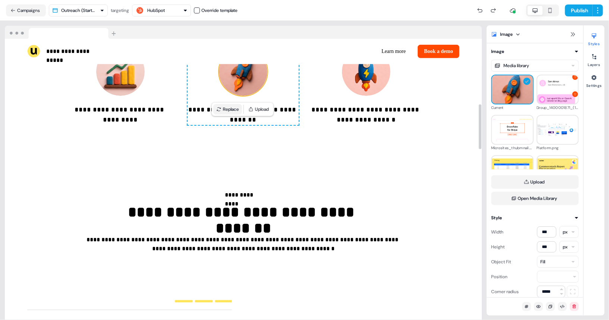
click at [233, 110] on button "Replace" at bounding box center [227, 109] width 29 height 10
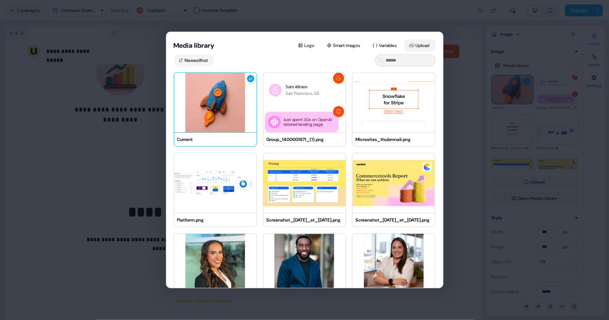
click at [421, 45] on button "Upload" at bounding box center [420, 46] width 31 height 12
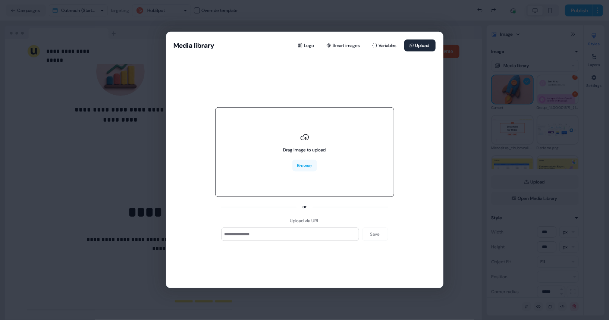
click at [327, 147] on div "Drag image to upload Browse" at bounding box center [304, 152] width 179 height 90
type input "**********"
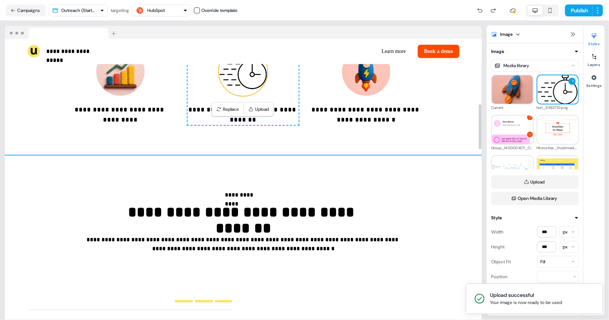
click at [453, 155] on div "**********" at bounding box center [243, 64] width 477 height 181
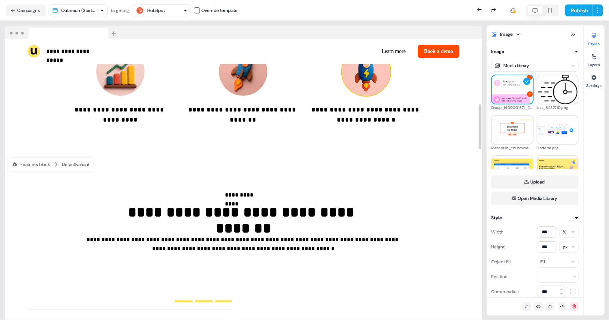
click at [363, 96] on img at bounding box center [366, 71] width 49 height 49
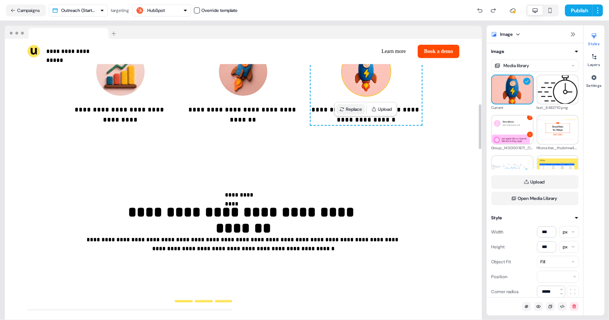
click at [353, 112] on button "Replace" at bounding box center [351, 109] width 29 height 10
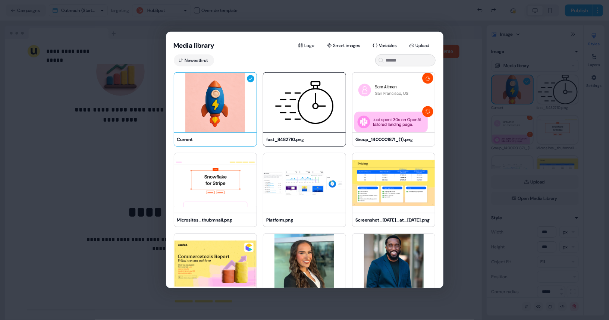
click at [307, 113] on img at bounding box center [304, 103] width 82 height 60
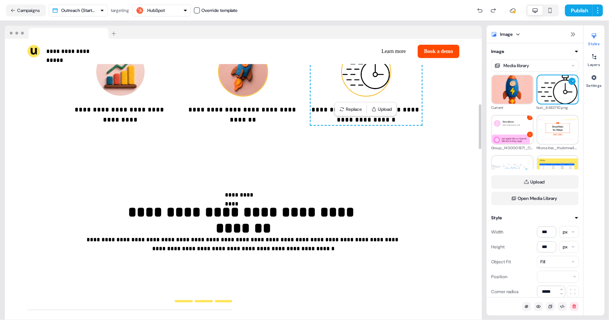
click at [249, 96] on img at bounding box center [243, 71] width 49 height 49
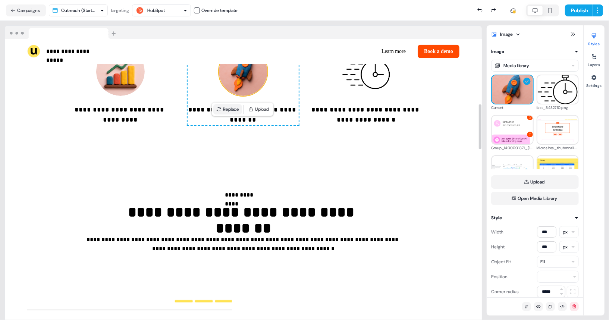
click at [228, 111] on button "Replace" at bounding box center [227, 109] width 29 height 10
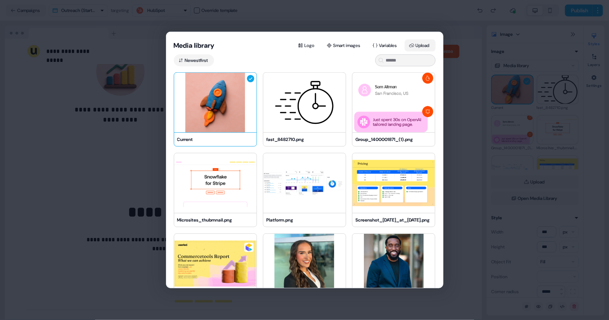
click at [422, 48] on button "Upload" at bounding box center [420, 46] width 31 height 12
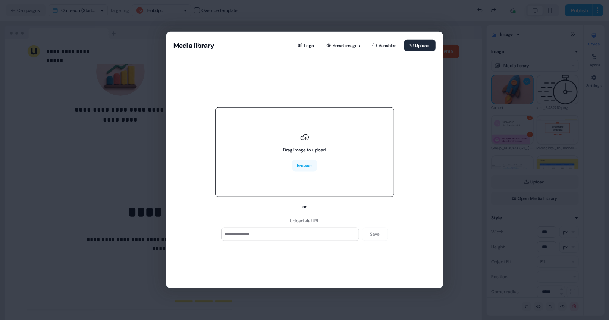
click at [364, 140] on div "Drag image to upload Browse" at bounding box center [304, 152] width 179 height 90
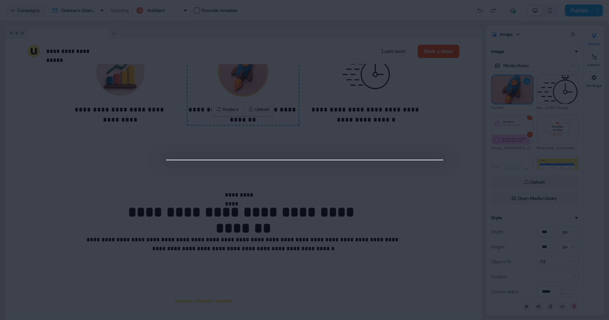
click at [457, 215] on div at bounding box center [304, 160] width 609 height 320
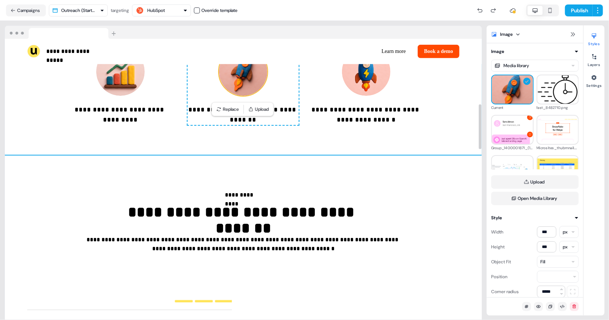
click at [443, 155] on div "**********" at bounding box center [243, 64] width 477 height 181
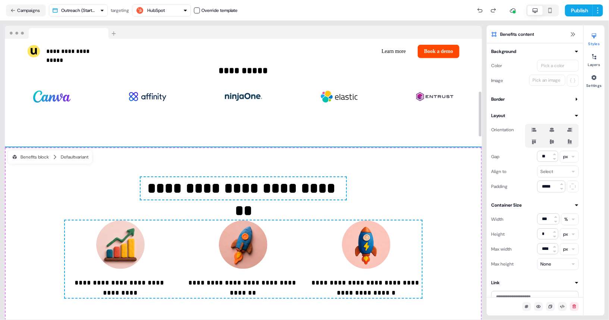
scroll to position [0, 0]
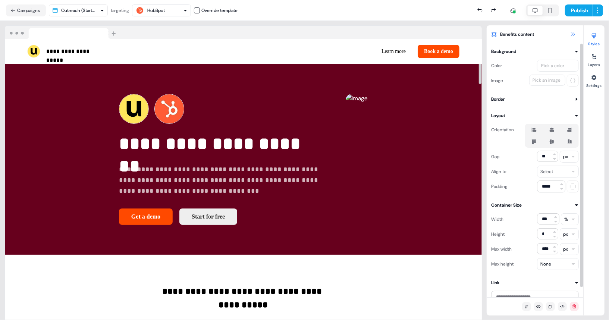
click at [548, 33] on button at bounding box center [573, 34] width 9 height 9
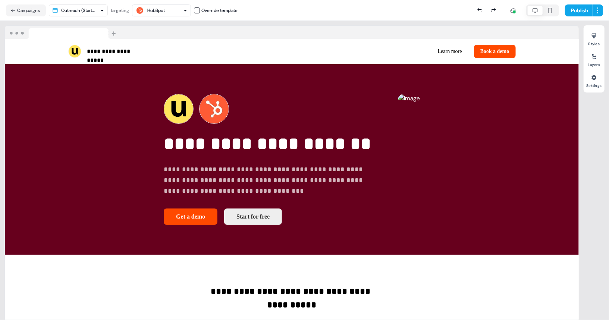
click at [383, 27] on div at bounding box center [292, 32] width 574 height 13
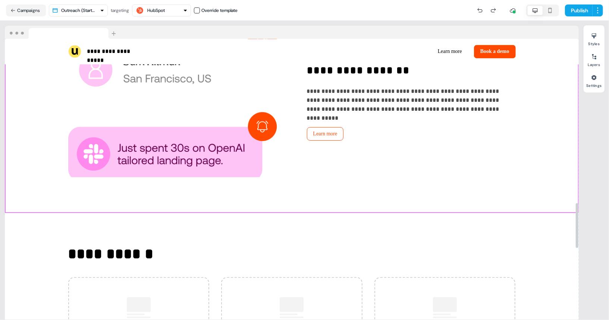
scroll to position [1027, 0]
